Goal: Task Accomplishment & Management: Manage account settings

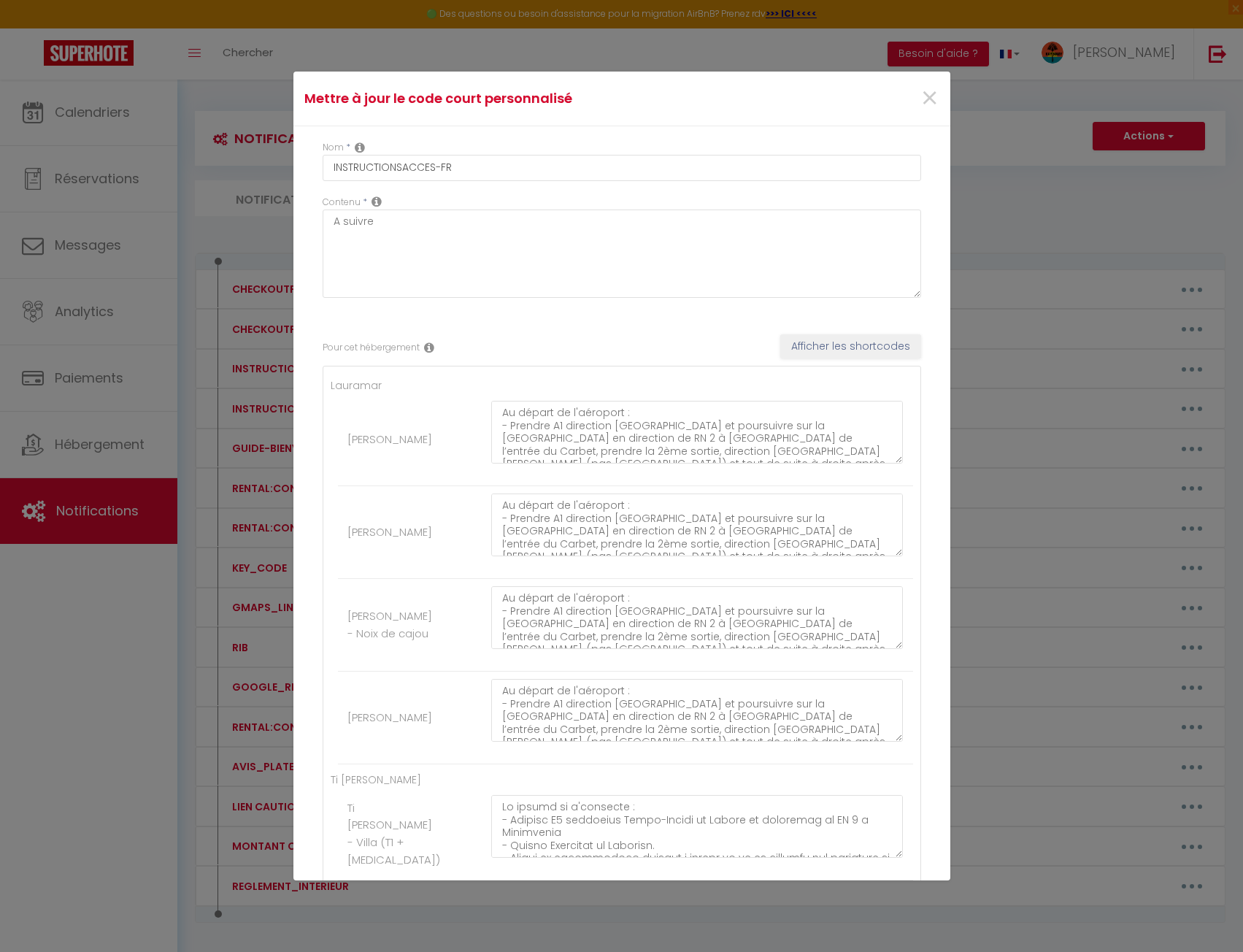
scroll to position [10, 0]
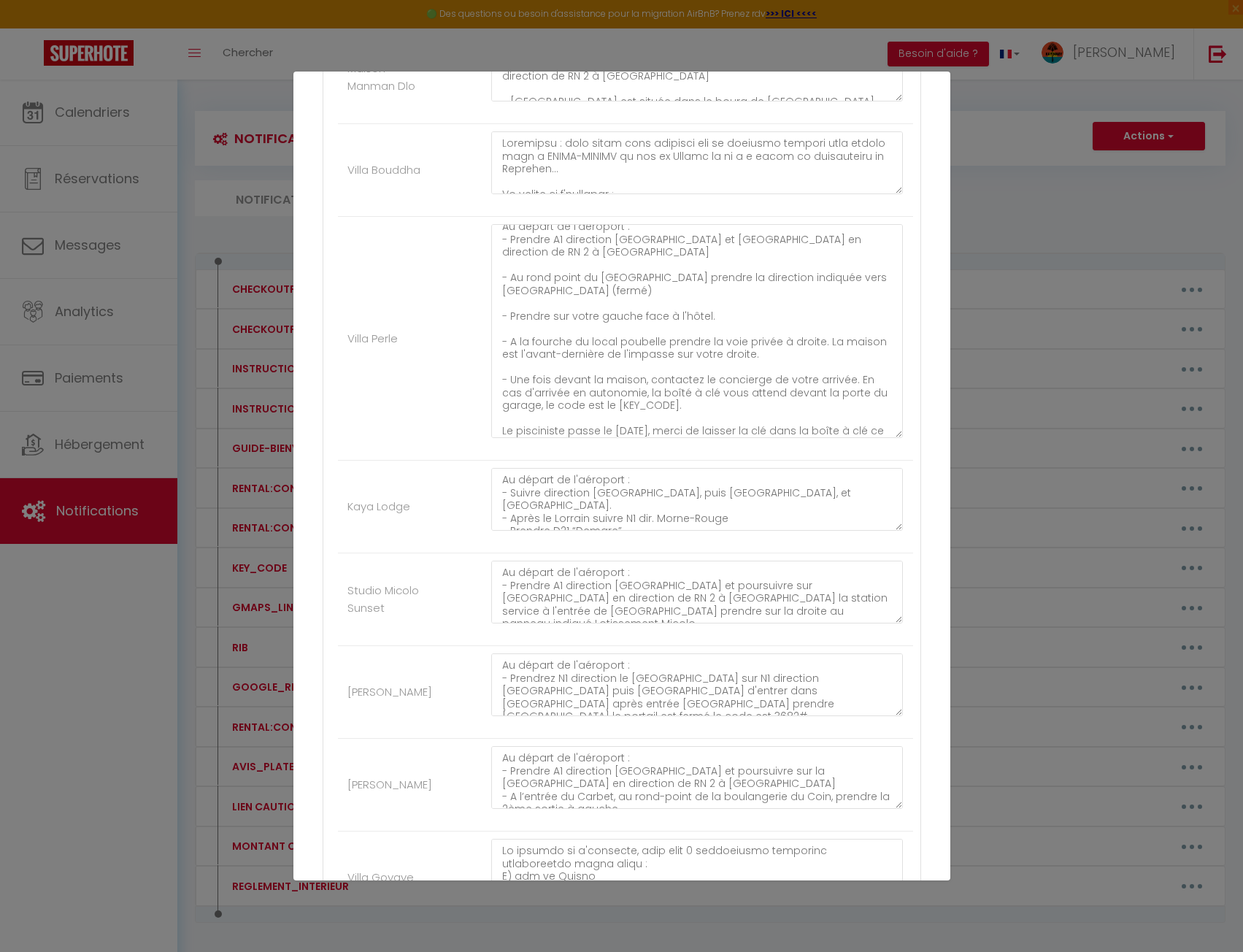
click at [581, 283] on textarea "Au départ de l'aéroport : - Prendre A1 direction [GEOGRAPHIC_DATA] et [GEOGRAPH…" at bounding box center [698, 331] width 413 height 214
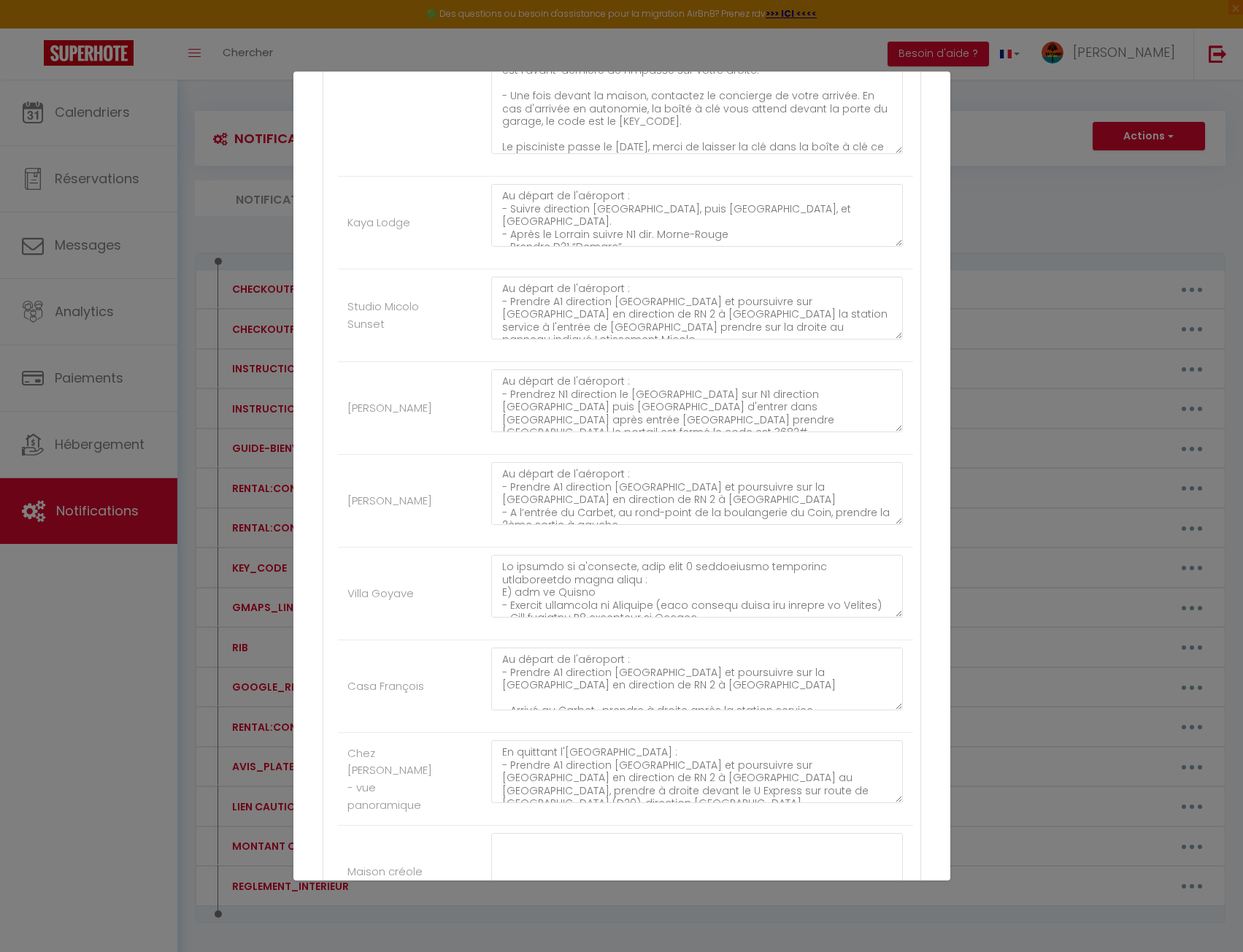
scroll to position [2290, 0]
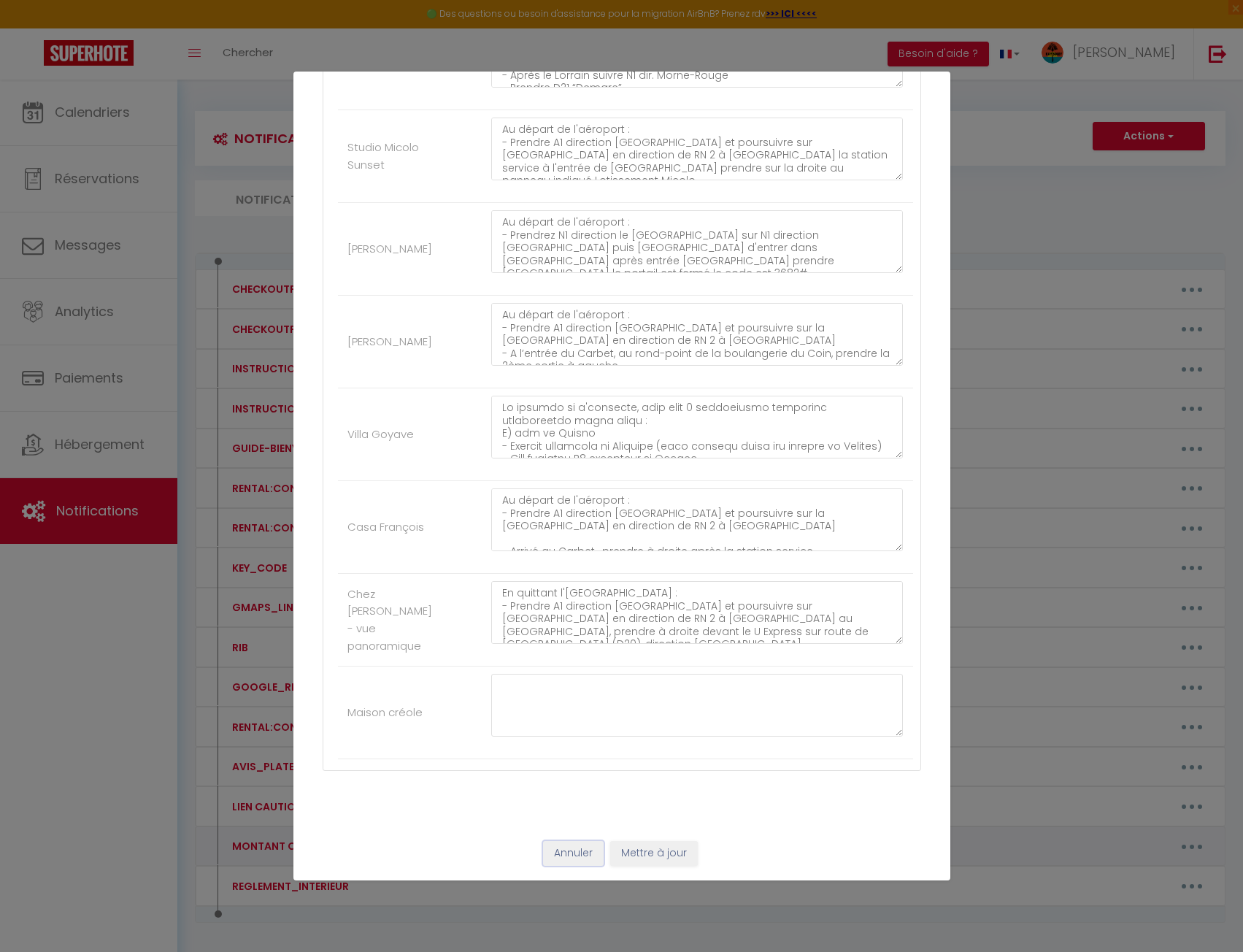
click at [554, 849] on button "Annuler" at bounding box center [573, 853] width 61 height 25
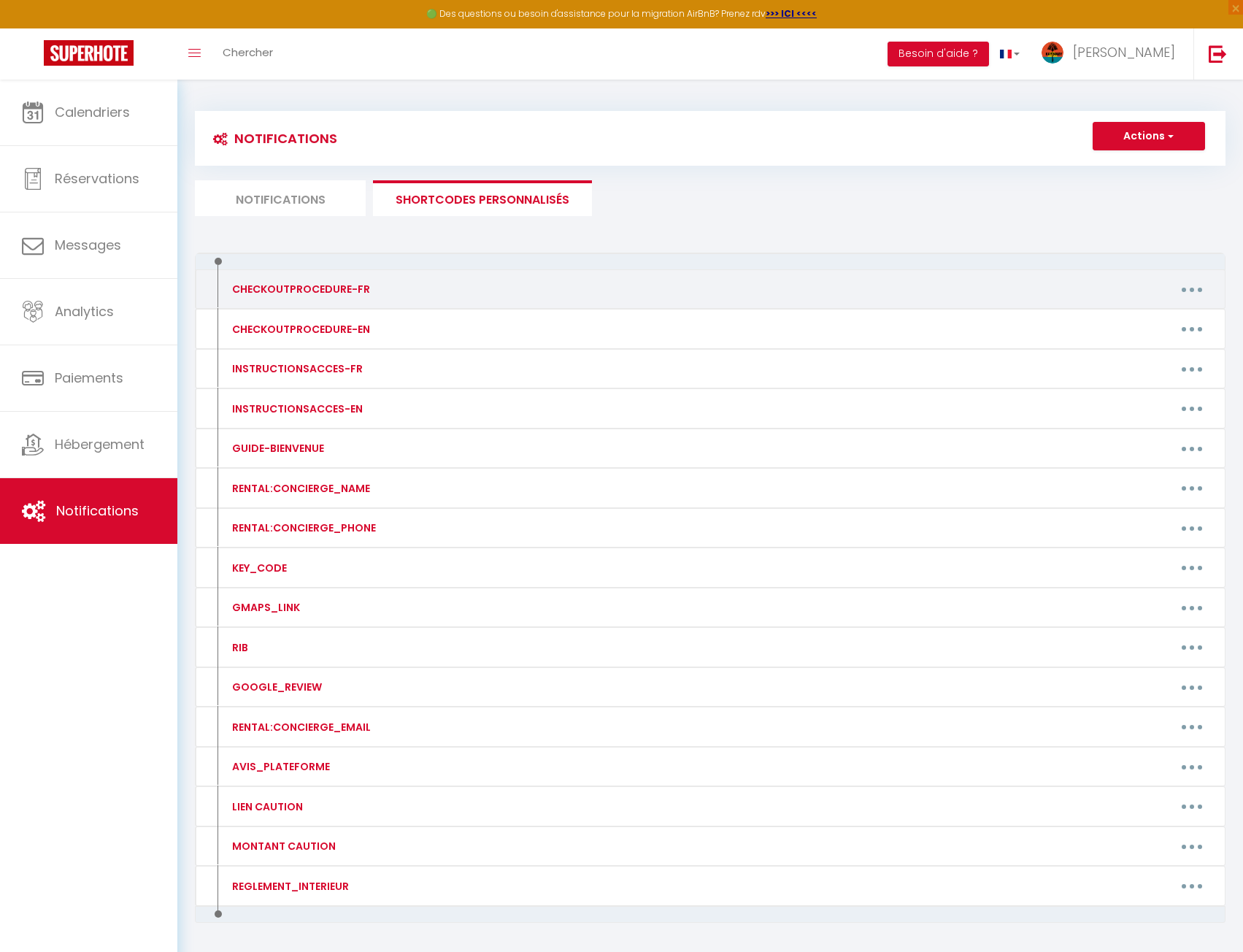
click at [1190, 290] on icon "button" at bounding box center [1192, 289] width 4 height 4
click at [1173, 314] on link "Editer" at bounding box center [1154, 323] width 108 height 25
type input "CHECKOUTPROCEDURE-FR"
type textarea "Voici la procédure pour votre départ :"
type textarea "1 - Jeter les ordures : Merci de mettre vos poubelles dans les bacs à dispositi…"
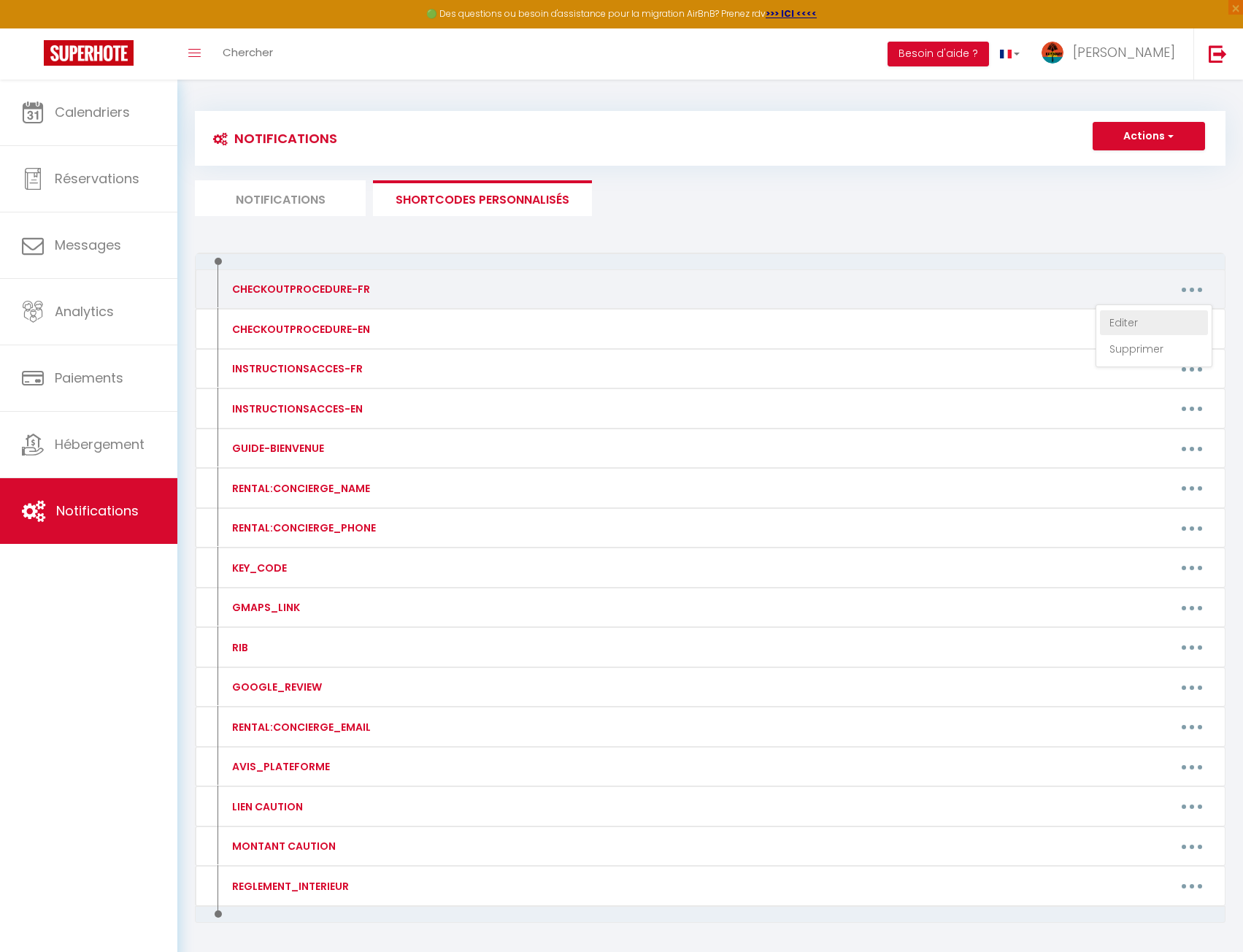
type textarea "1 - Jeter les ordures : Merci de mettre vos poubelles dans les bacs à dispositi…"
type textarea "1 - Jeter les ordures. Merci de mettre vos poubelles dans les bacs à dispositio…"
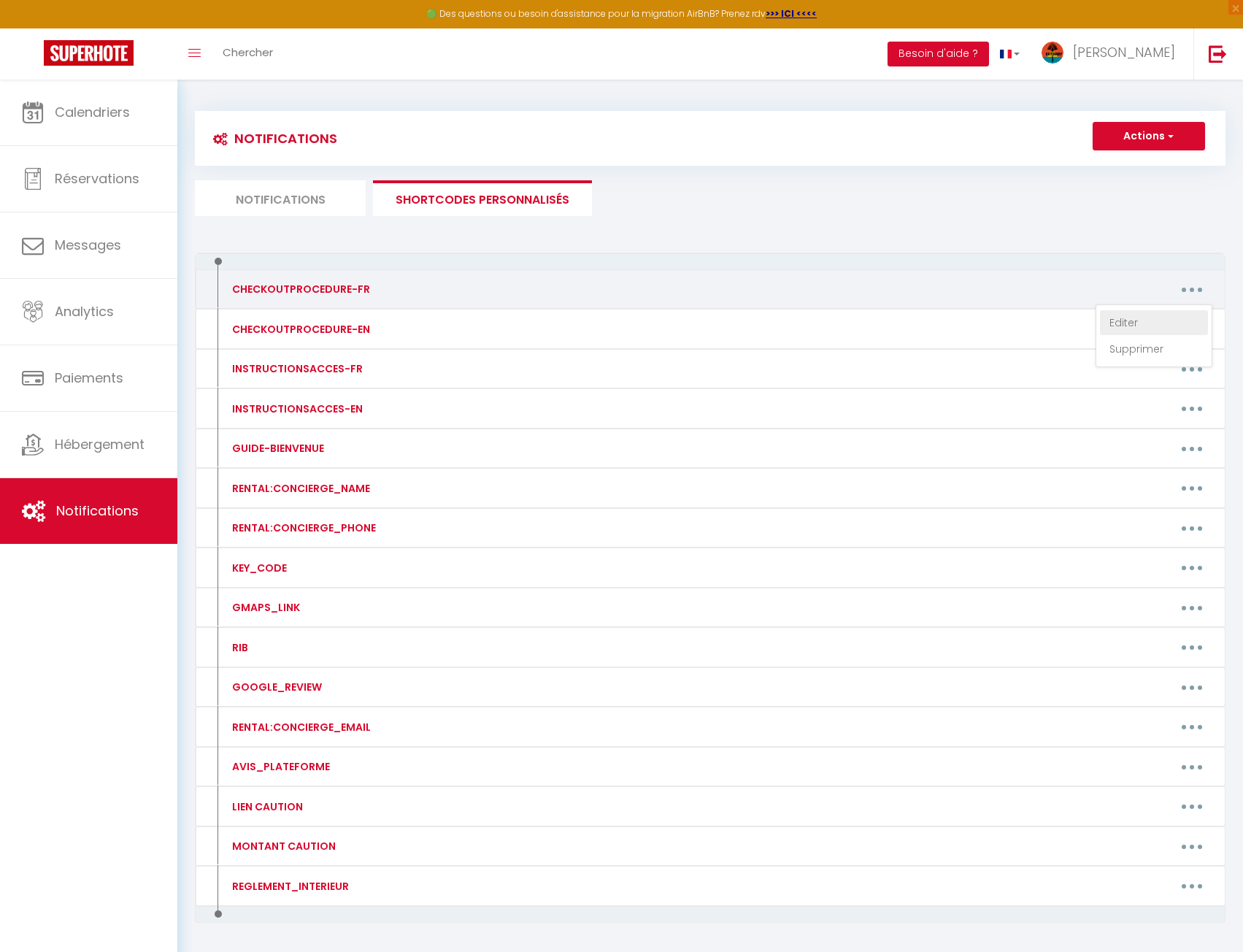
type textarea "1 - Jeter les ordures. Merci de mettre vos poubelles dans les bacs à dispositio…"
type textarea "1 - Merci de ne pas laisser de déchets, boissons et nourriture entamée dans la …"
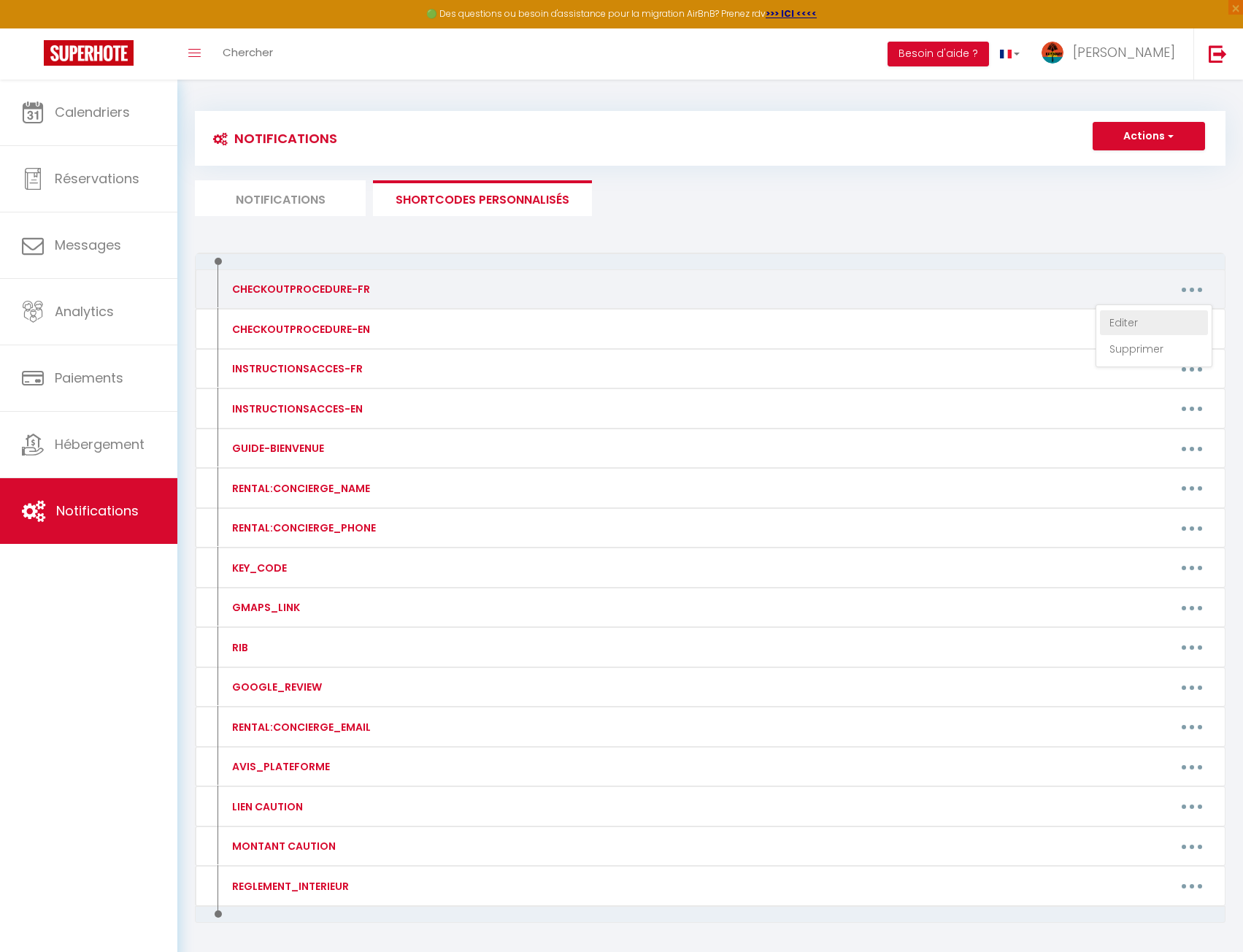
type textarea "1 - Jeter les ordures. Merci de mettre vos poubelles dans les bacs à dispositio…"
type textarea "1 - Jeter les ordures: Laissez les poubelles à l'extérieur du logement. Merci d…"
type textarea "1 - Jetez les ordures : merci de mettre vos poubelles dans les bacs à dispositi…"
type textarea "1 - Merci de mettre vos poubelles dans les bacs à disposition devant la maison.…"
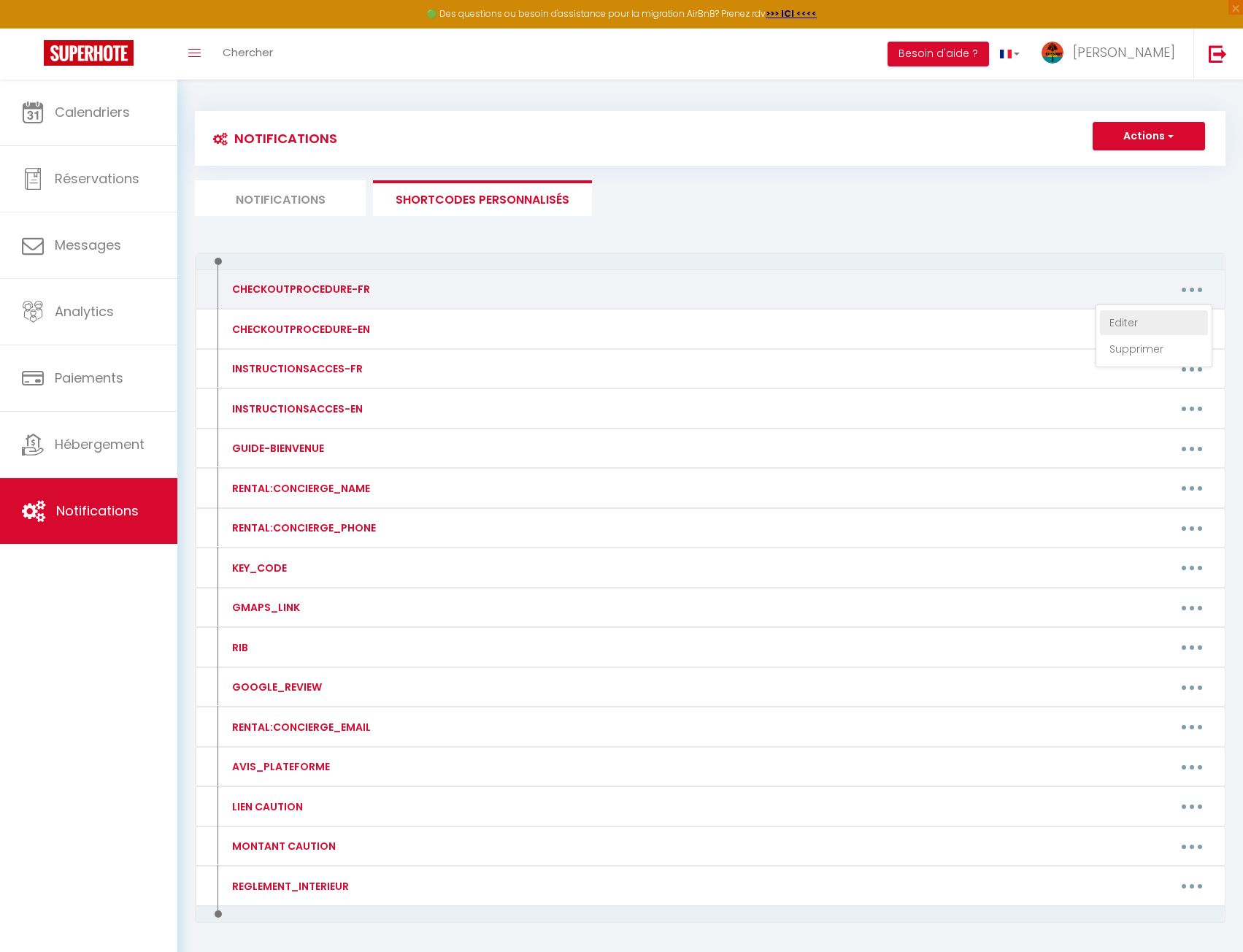
type textarea "1 - Jetez les ordures : merci de mettre vos poubelles dans les bacs à dispositi…"
type textarea "7 - Lorem ips dolorsita co ad elitsed do ei te incid ut labo. Et dol magnaal en…"
type textarea "1 - Jeter les ordures. Merci de mettre vos poubelles dans les bacs à dispositio…"
type textarea "1- Jeter les ordures Les bacs à [GEOGRAPHIC_DATA] sont à l'entrée de la résiden…"
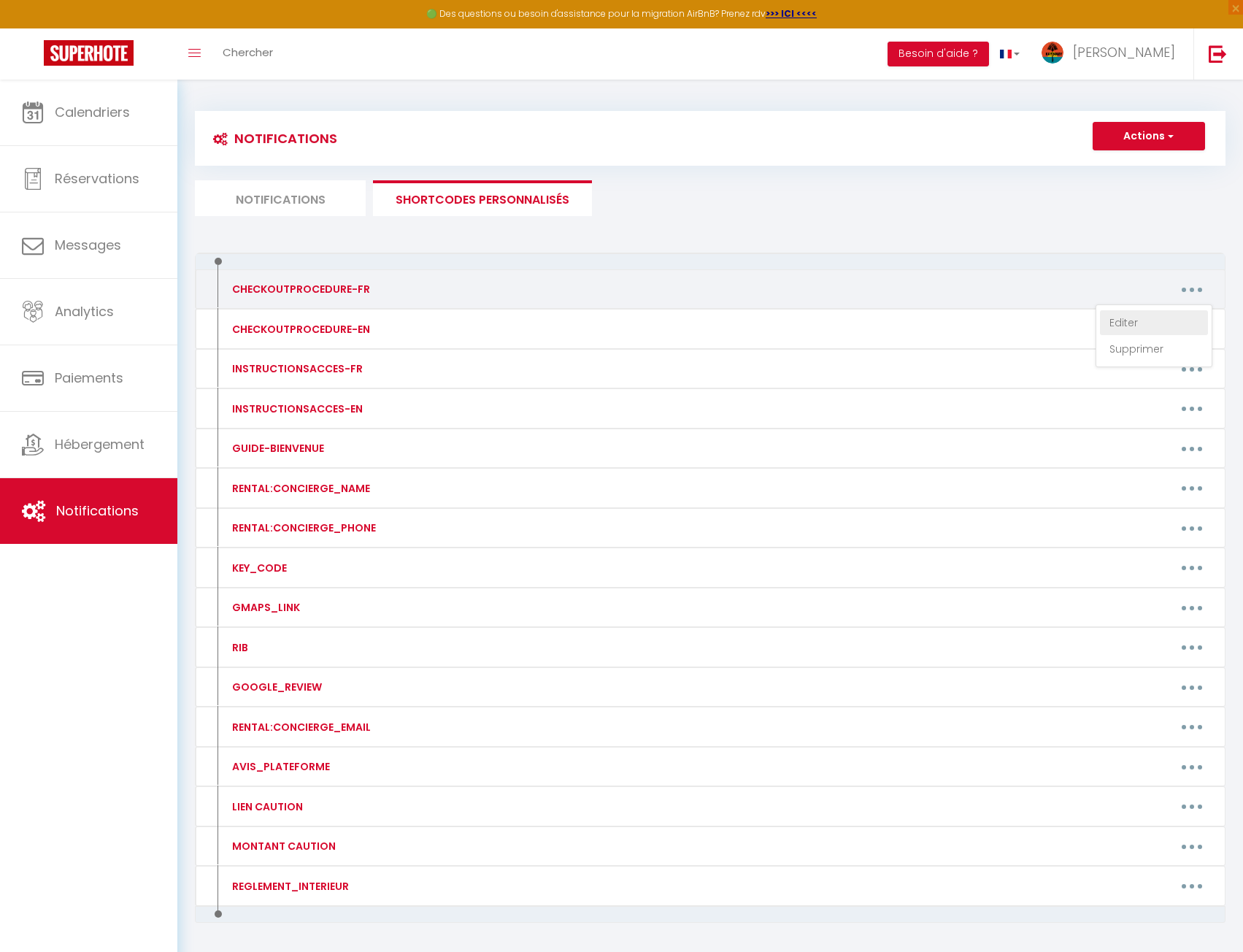
type textarea "1- Jeter les ordures Les bacs à [GEOGRAPHIC_DATA] sont côté plage en face des s…"
type textarea "1 - Jeter les ordures : Merci d'amener les poubelles dans les bacs situés à la …"
type textarea "1 - Jeter les ordures : Merci de mettre vos poubelles dans les bacs à dispositi…"
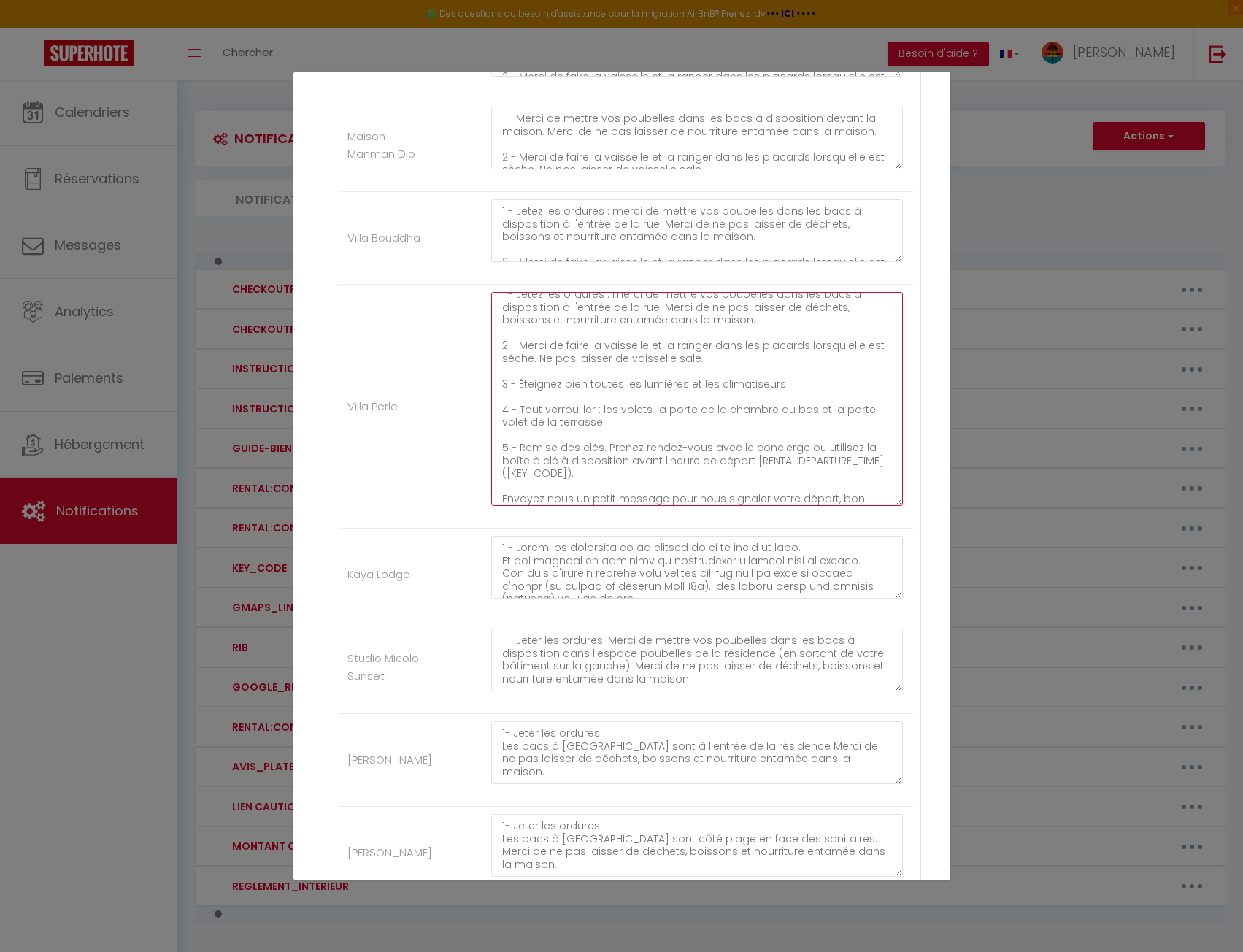
scroll to position [0, 0]
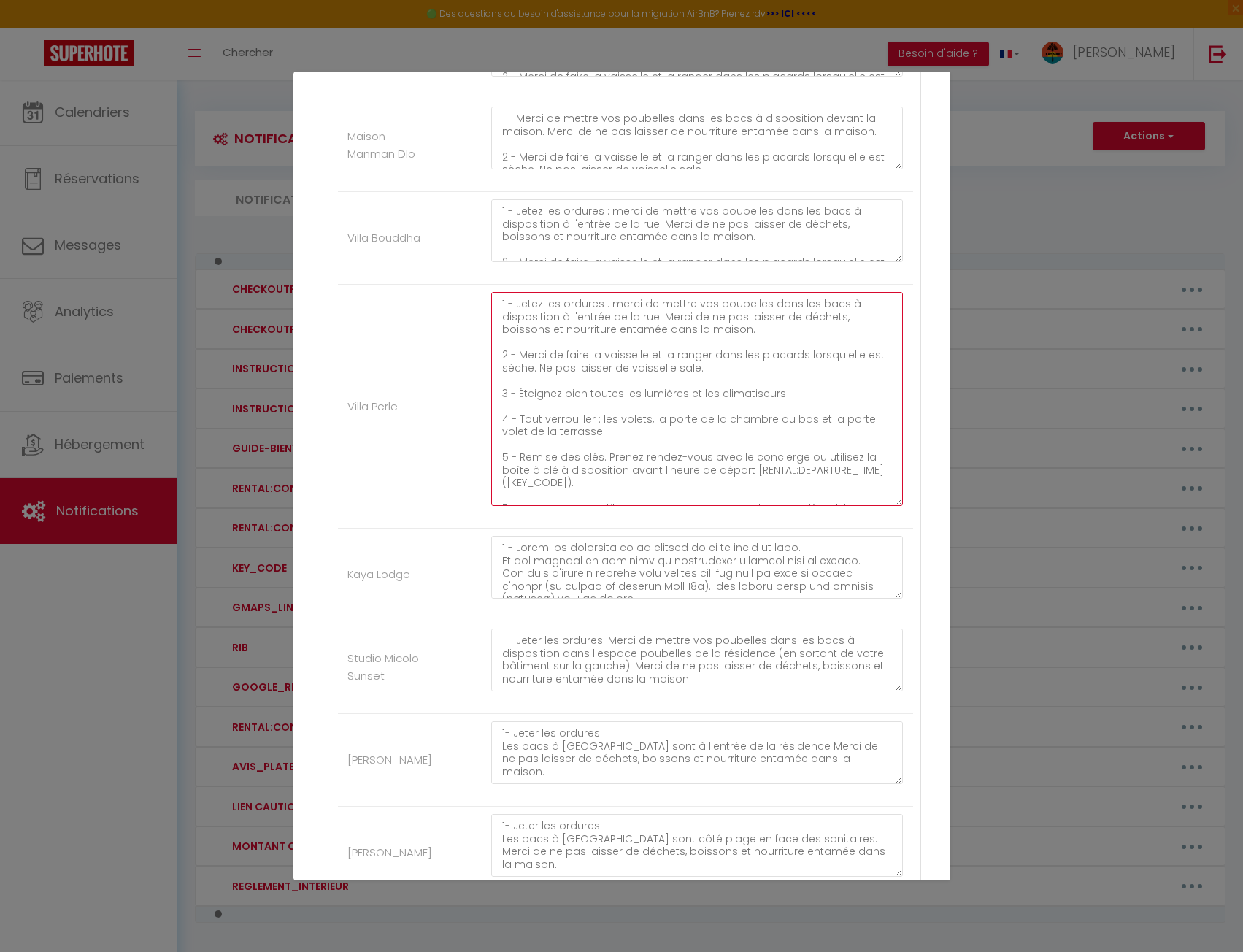
drag, startPoint x: 760, startPoint y: 319, endPoint x: 607, endPoint y: 306, distance: 153.6
click at [607, 306] on textarea "1 - Jetez les ordures : merci de mettre vos poubelles dans les bacs à dispositi…" at bounding box center [698, 399] width 413 height 214
drag, startPoint x: 715, startPoint y: 366, endPoint x: 516, endPoint y: 358, distance: 199.2
click at [516, 358] on textarea "1 - Jetez les ordures : merci de mettre vos poubelles dans les bacs à dispositi…" at bounding box center [698, 399] width 413 height 214
drag, startPoint x: 781, startPoint y: 396, endPoint x: 516, endPoint y: 394, distance: 265.0
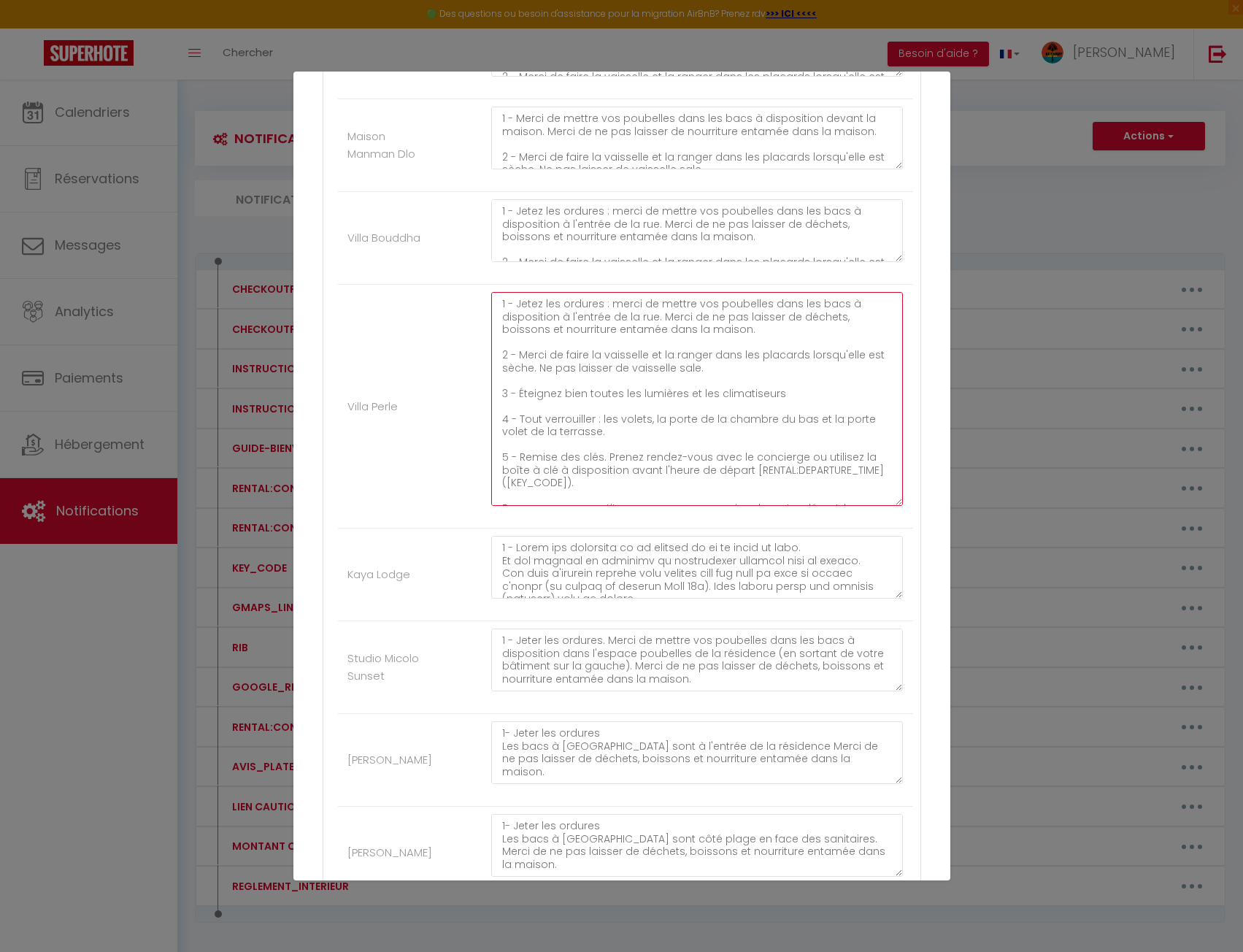
click at [516, 394] on textarea "1 - Jetez les ordures : merci de mettre vos poubelles dans les bacs à dispositi…" at bounding box center [698, 399] width 413 height 214
drag, startPoint x: 634, startPoint y: 431, endPoint x: 519, endPoint y: 422, distance: 115.4
click at [519, 422] on textarea "1 - Jetez les ordures : merci de mettre vos poubelles dans les bacs à dispositi…" at bounding box center [698, 399] width 413 height 214
drag, startPoint x: 596, startPoint y: 482, endPoint x: 519, endPoint y: 455, distance: 81.6
click at [519, 455] on textarea "1 - Jetez les ordures : merci de mettre vos poubelles dans les bacs à dispositi…" at bounding box center [698, 399] width 413 height 214
